Goal: Task Accomplishment & Management: Complete application form

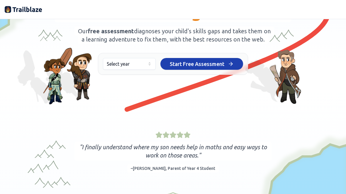
scroll to position [74, 0]
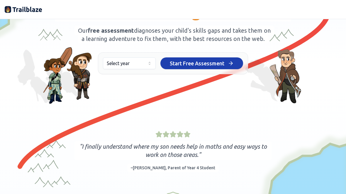
click at [149, 65] on icon "button" at bounding box center [149, 63] width 5 height 5
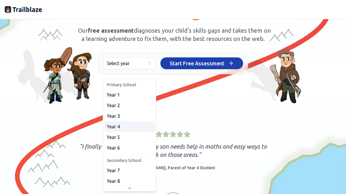
click at [116, 126] on span "Year 4" at bounding box center [113, 126] width 13 height 7
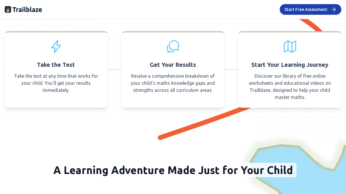
scroll to position [370, 0]
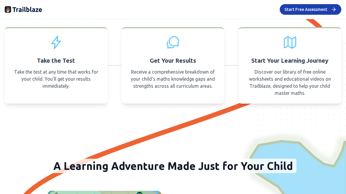
click at [75, 88] on p "Take the test at any time that works for your child. You'll get your results im…" at bounding box center [56, 78] width 89 height 21
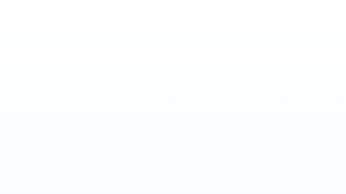
scroll to position [28, 0]
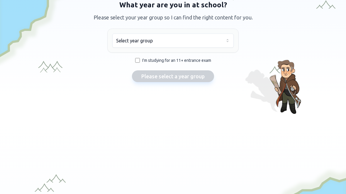
click at [206, 34] on button "Select year group" at bounding box center [173, 40] width 122 height 14
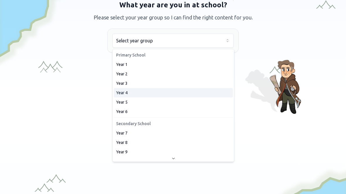
click at [124, 91] on span "Year 4" at bounding box center [121, 93] width 11 height 6
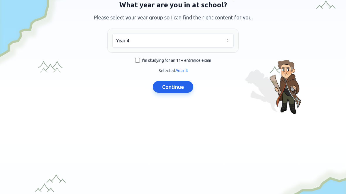
click at [183, 87] on button "Continue" at bounding box center [173, 87] width 41 height 12
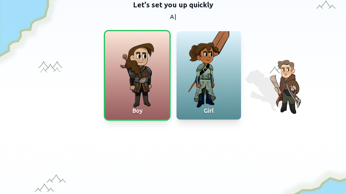
click at [153, 103] on div "Boy" at bounding box center [137, 111] width 65 height 18
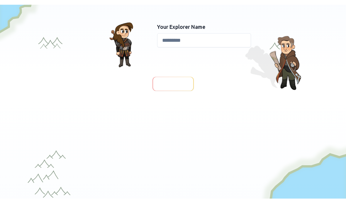
scroll to position [55, 0]
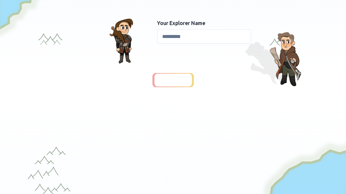
click at [228, 33] on input at bounding box center [204, 36] width 94 height 14
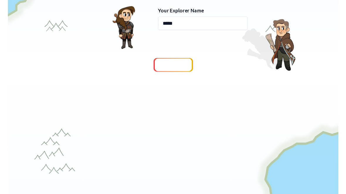
scroll to position [82, 0]
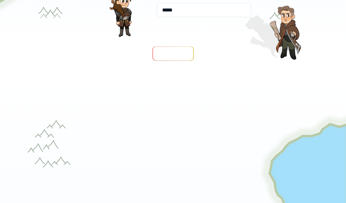
type input "*****"
click at [176, 50] on span "Continue" at bounding box center [173, 53] width 23 height 8
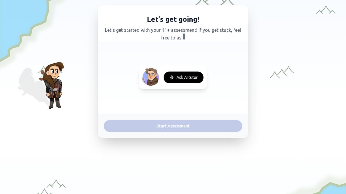
scroll to position [22, 0]
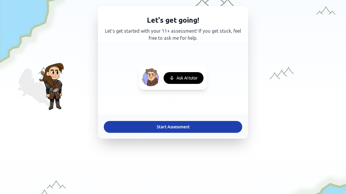
click at [213, 121] on button "Start Assessment" at bounding box center [173, 127] width 139 height 12
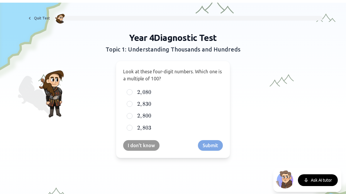
scroll to position [17, 0]
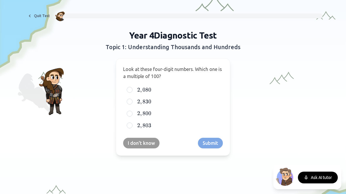
click at [215, 144] on div "I don't know Submit" at bounding box center [173, 142] width 100 height 11
click at [146, 143] on button "I don't know" at bounding box center [141, 142] width 36 height 11
